Goal: Task Accomplishment & Management: Use online tool/utility

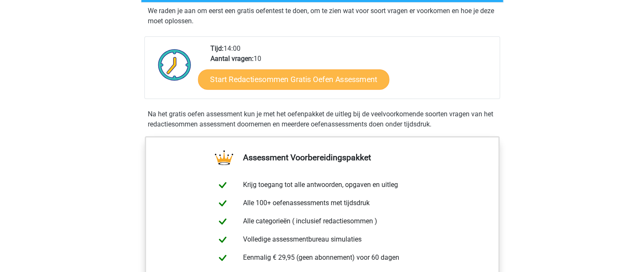
scroll to position [158, 0]
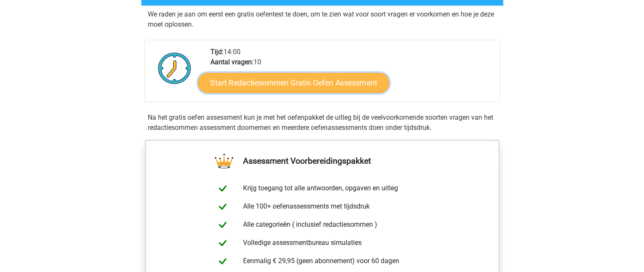
click at [292, 91] on link "Start Redactiesommen Gratis Oefen Assessment" at bounding box center [294, 82] width 192 height 20
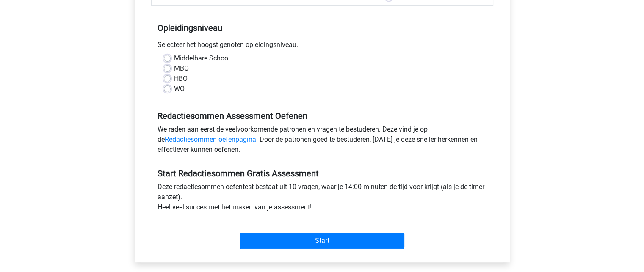
scroll to position [144, 0]
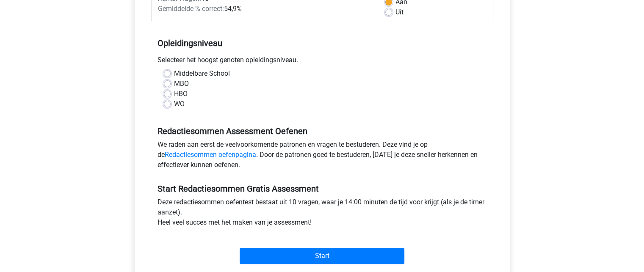
click at [174, 83] on label "MBO" at bounding box center [181, 84] width 15 height 10
click at [166, 83] on input "MBO" at bounding box center [167, 83] width 7 height 8
radio input "true"
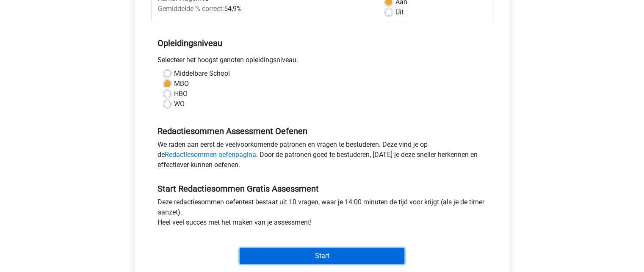
click at [268, 258] on input "Start" at bounding box center [322, 256] width 165 height 16
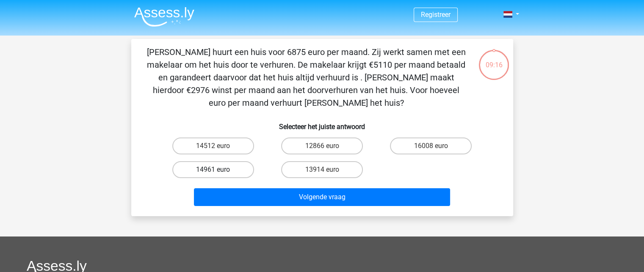
click at [241, 169] on label "14961 euro" at bounding box center [213, 169] width 82 height 17
click at [219, 170] on input "14961 euro" at bounding box center [216, 173] width 6 height 6
radio input "true"
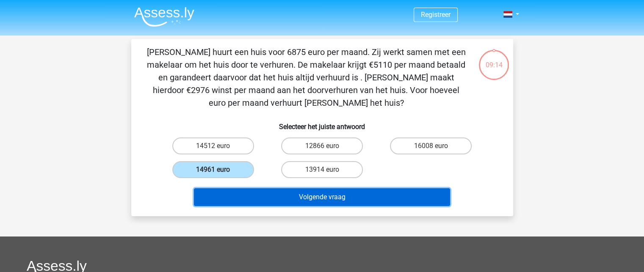
click at [305, 202] on button "Volgende vraag" at bounding box center [322, 198] width 256 height 18
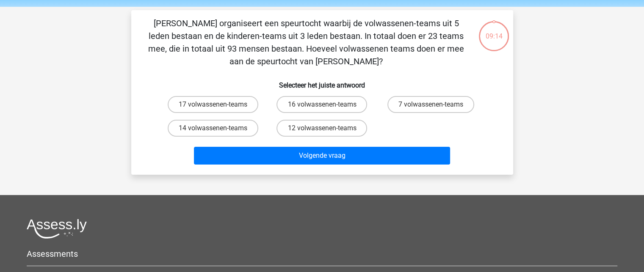
scroll to position [39, 0]
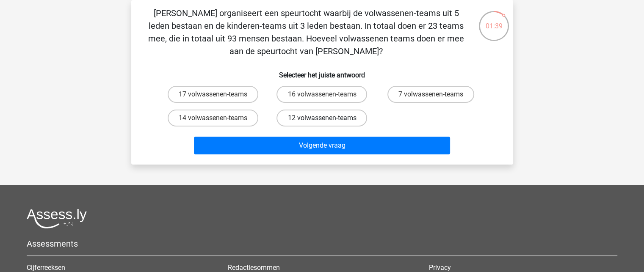
click at [337, 115] on label "12 volwassenen-teams" at bounding box center [322, 118] width 91 height 17
click at [328, 118] on input "12 volwassenen-teams" at bounding box center [325, 121] width 6 height 6
radio input "true"
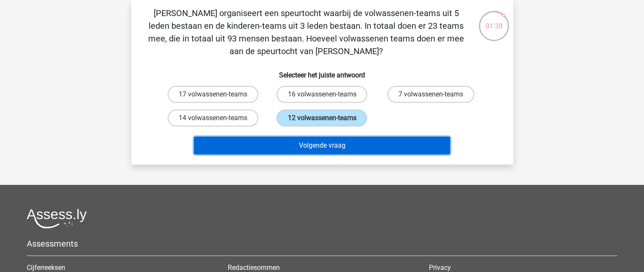
click at [335, 139] on button "Volgende vraag" at bounding box center [322, 146] width 256 height 18
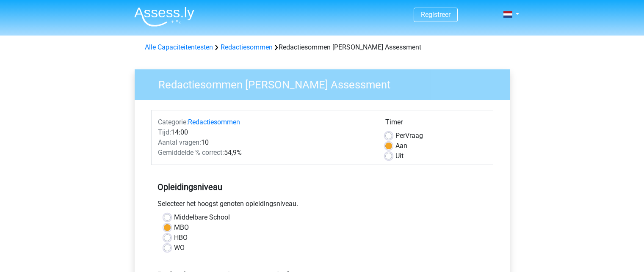
scroll to position [144, 0]
